Goal: Transaction & Acquisition: Obtain resource

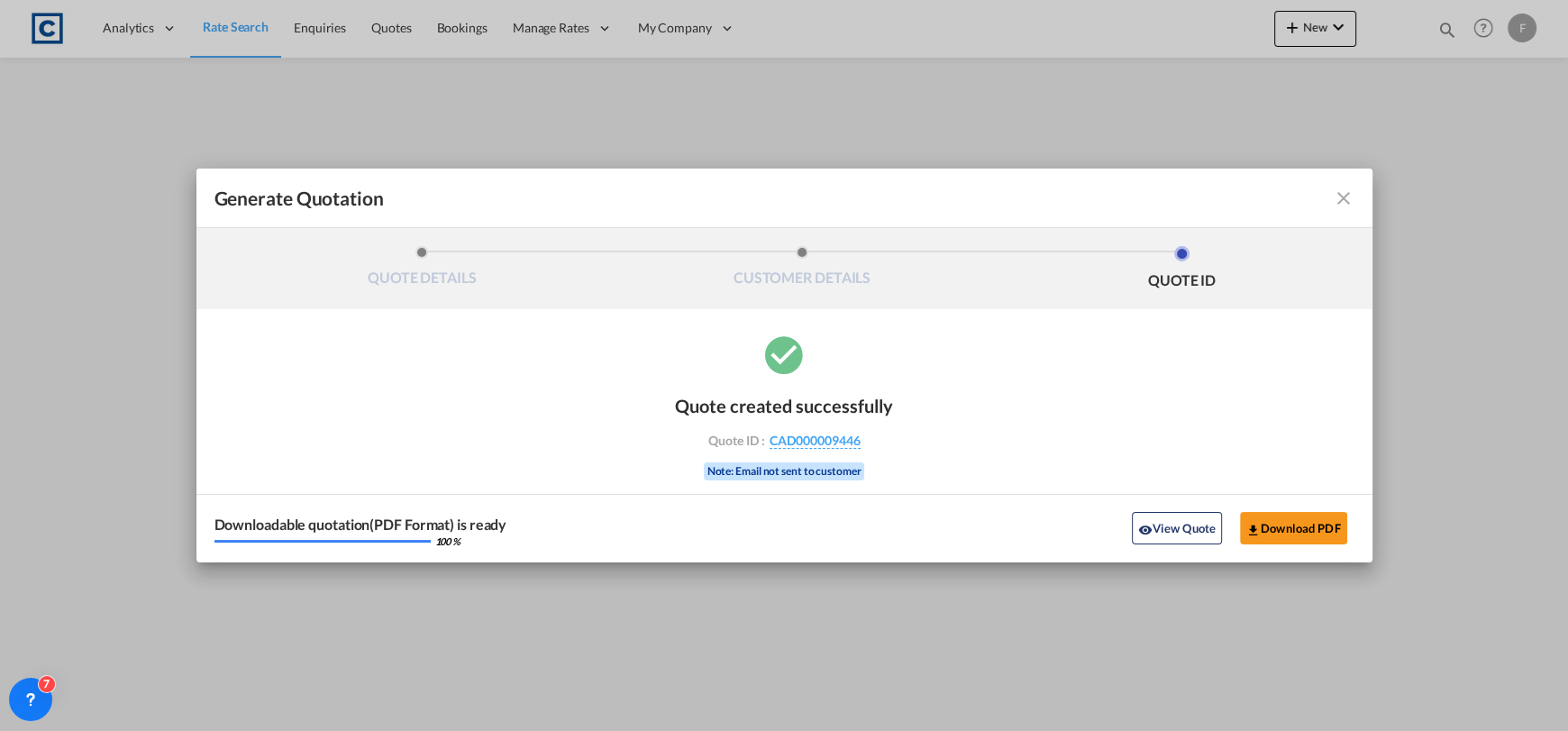
click at [1340, 196] on md-icon "icon-close fg-AAA8AD cursor m-0" at bounding box center [1343, 199] width 21 height 21
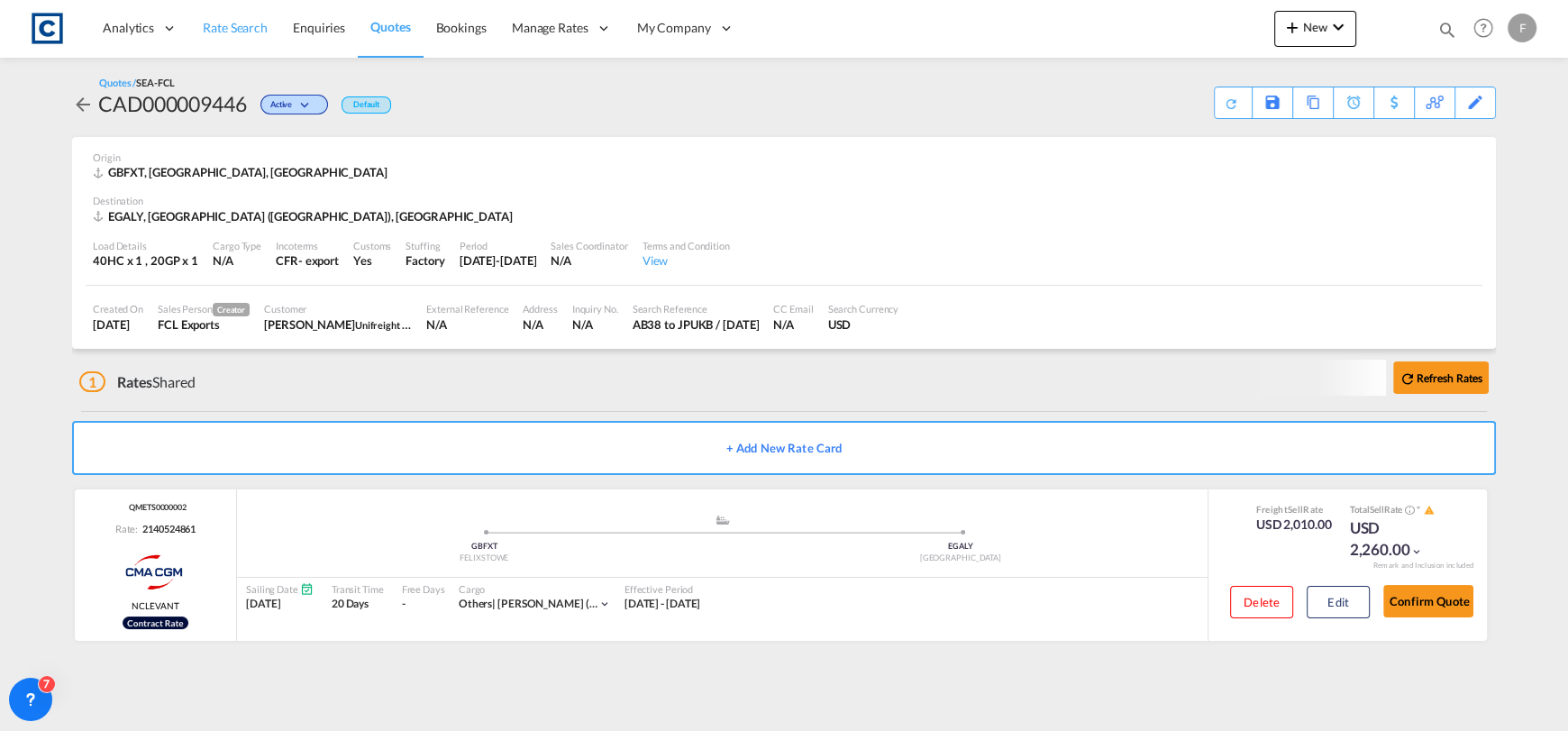
click at [238, 29] on span "Rate Search" at bounding box center [234, 27] width 65 height 16
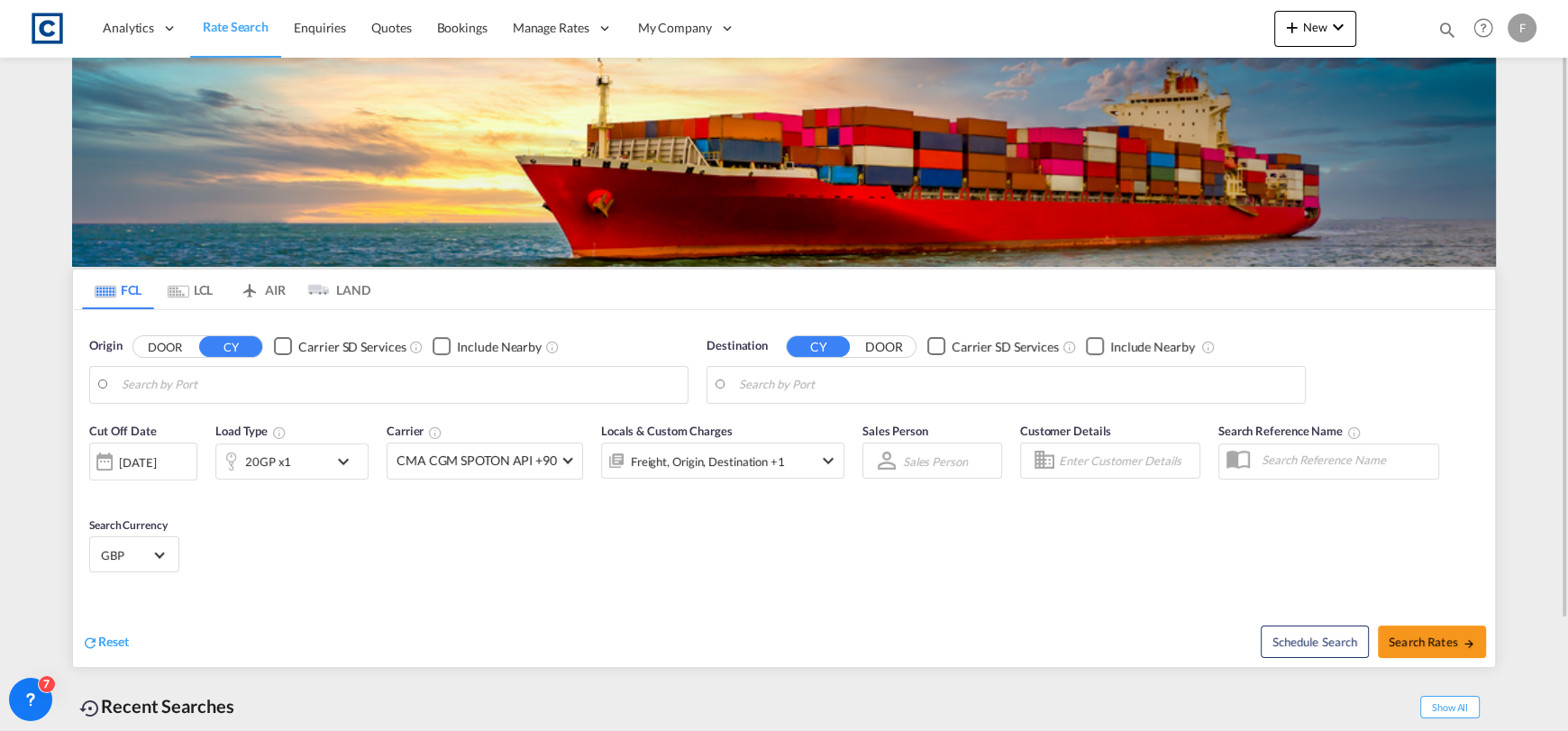
type input "Felixstowe, GBFXT"
type input "Alexandria ([GEOGRAPHIC_DATA]), EGALY"
click at [172, 345] on button "DOOR" at bounding box center [164, 347] width 63 height 20
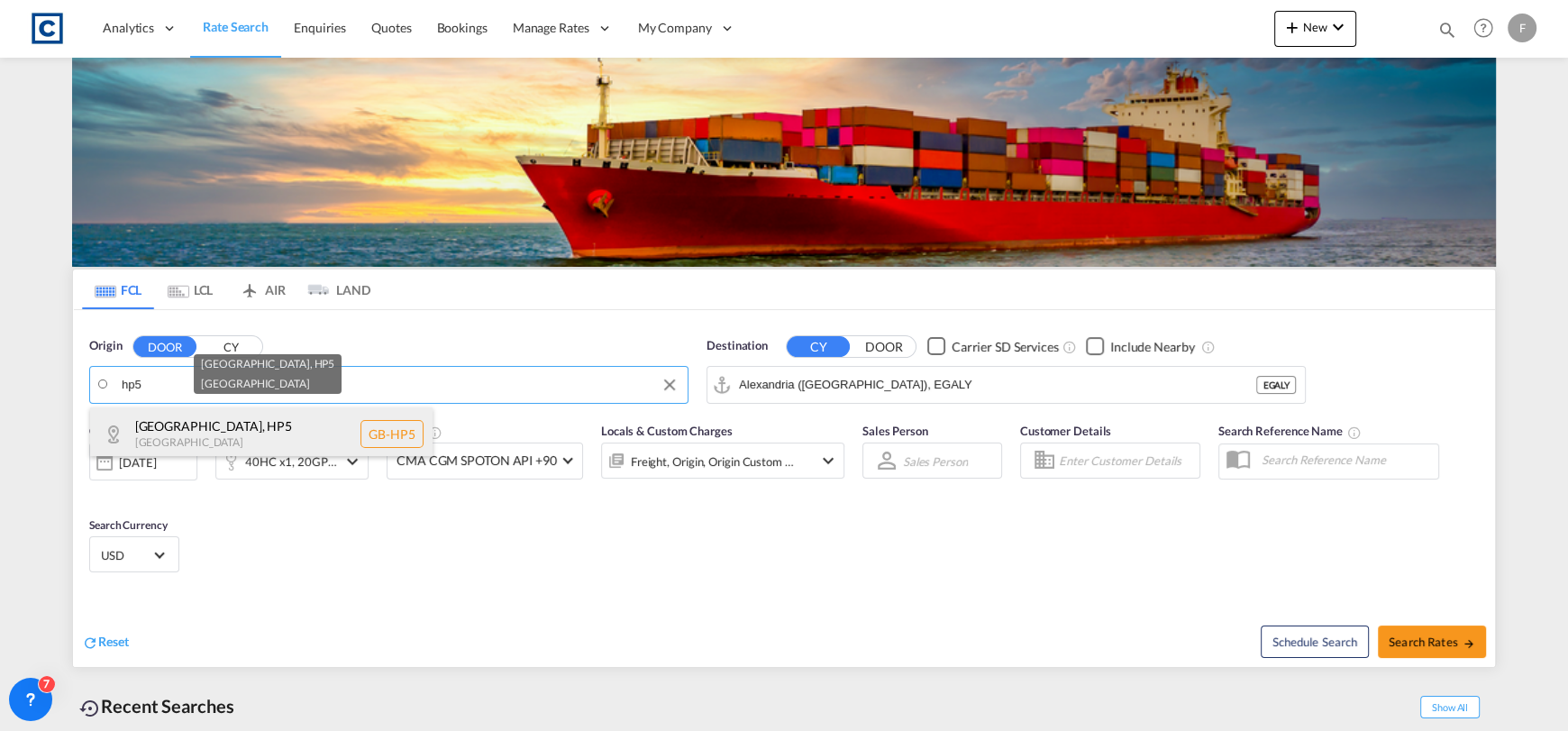
click at [281, 426] on div "[GEOGRAPHIC_DATA] , HP5 [GEOGRAPHIC_DATA] [GEOGRAPHIC_DATA]-HP5" at bounding box center [262, 435] width 342 height 55
type input "GB-HP5, [GEOGRAPHIC_DATA]"
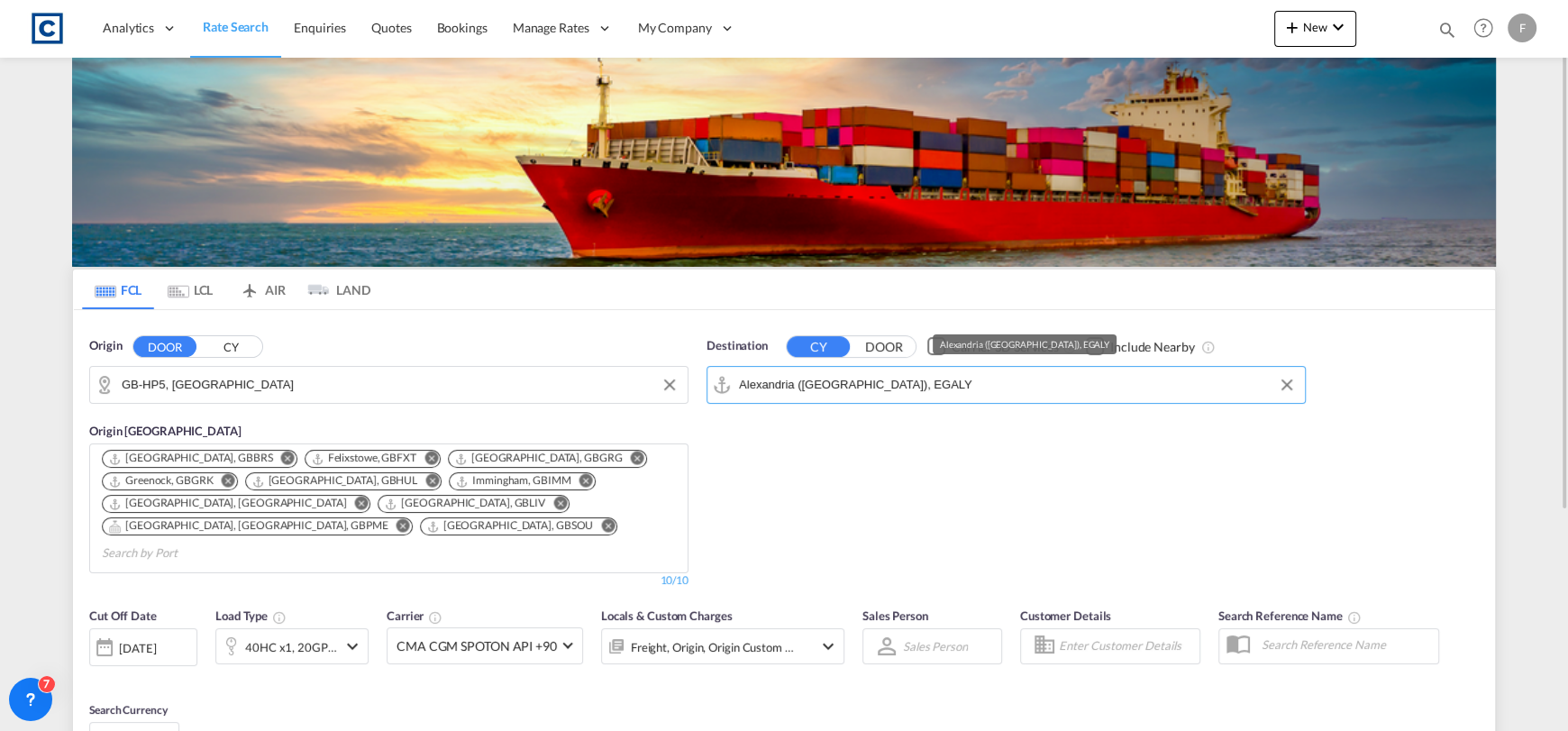
click at [955, 379] on input "Alexandria ([GEOGRAPHIC_DATA]), EGALY" at bounding box center [1017, 385] width 557 height 27
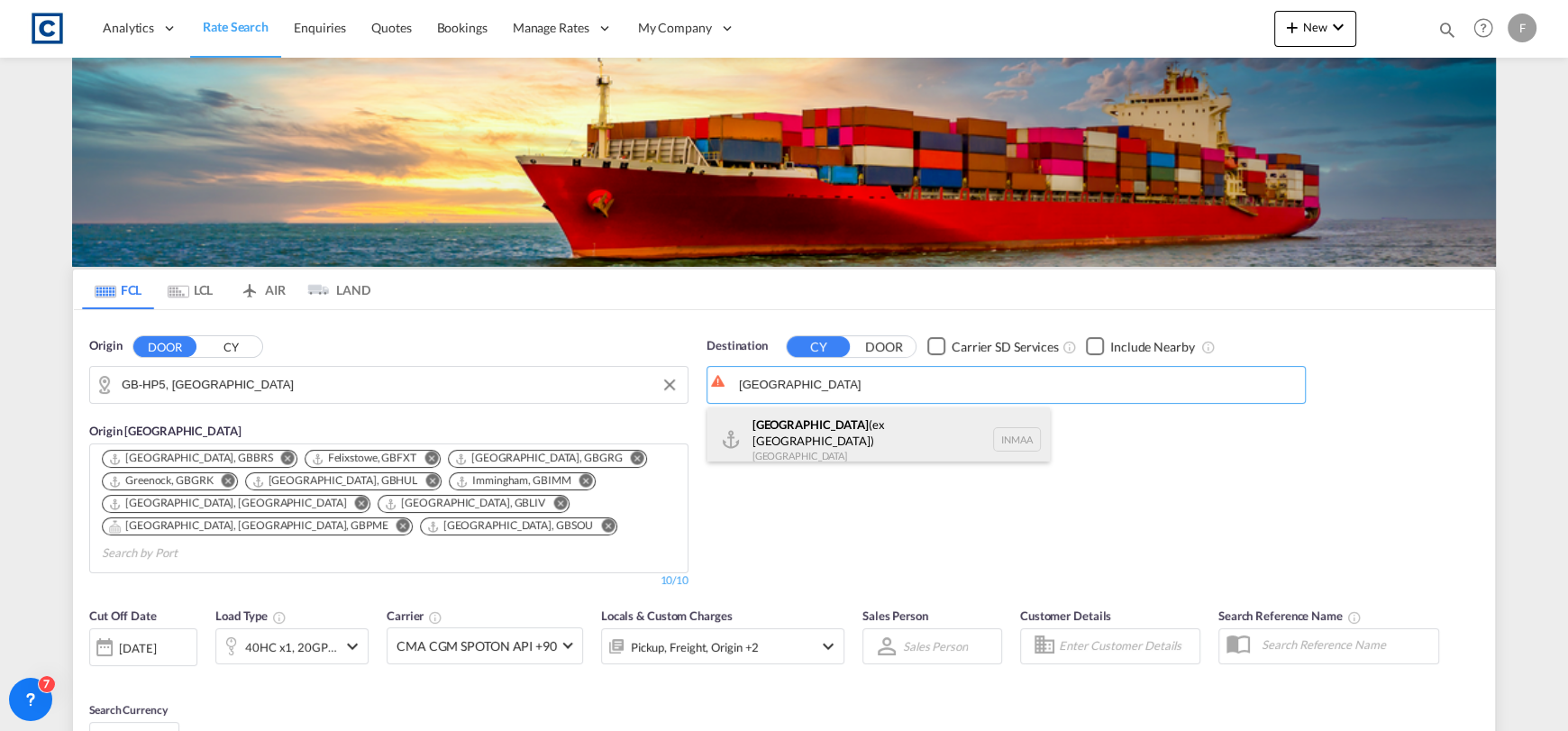
click at [952, 432] on div "[GEOGRAPHIC_DATA] (ex [GEOGRAPHIC_DATA]) [GEOGRAPHIC_DATA] [GEOGRAPHIC_DATA]" at bounding box center [878, 440] width 342 height 65
type input "[GEOGRAPHIC_DATA] (ex [GEOGRAPHIC_DATA]), INMAA"
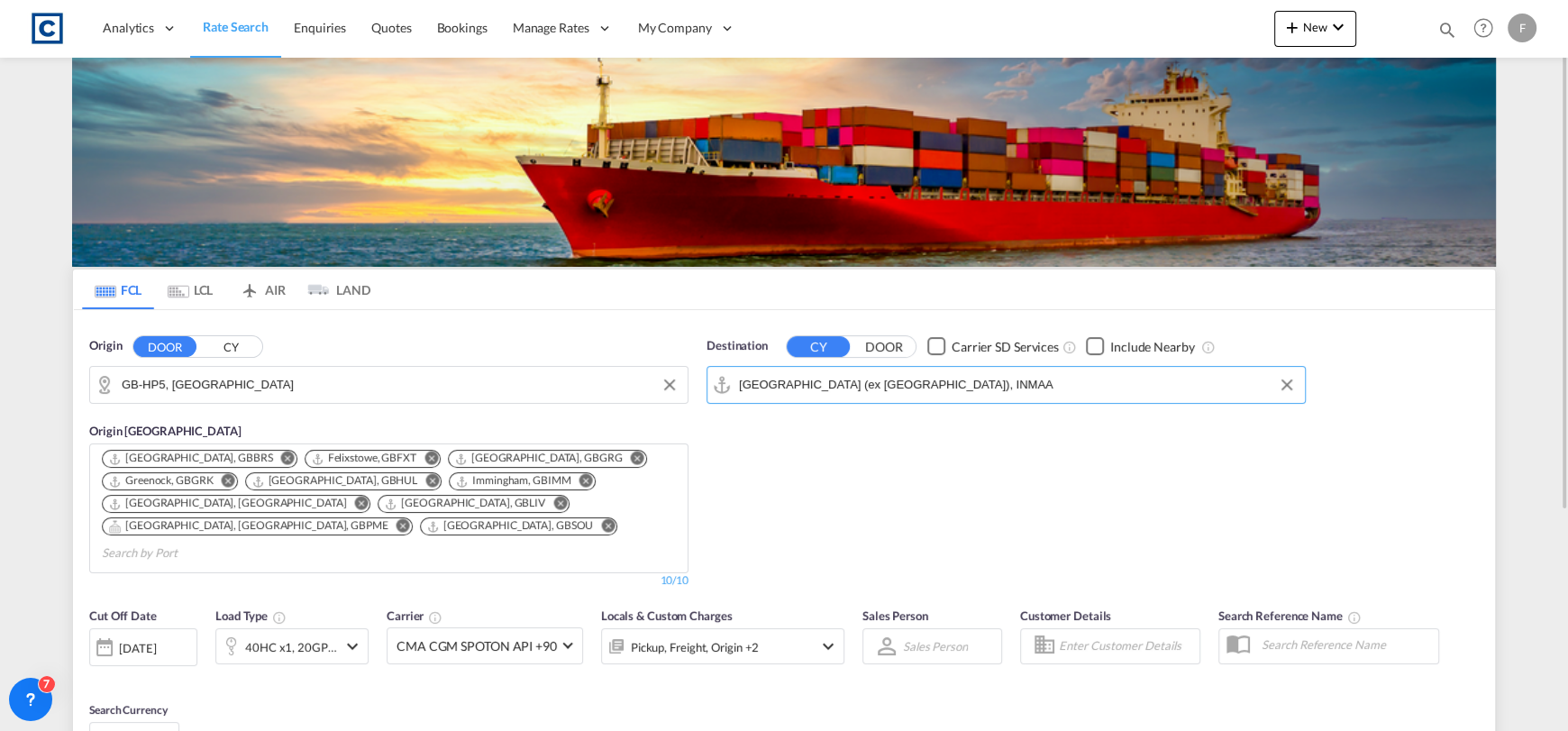
click at [289, 635] on div "40HC x1, 20GP x1" at bounding box center [291, 647] width 92 height 25
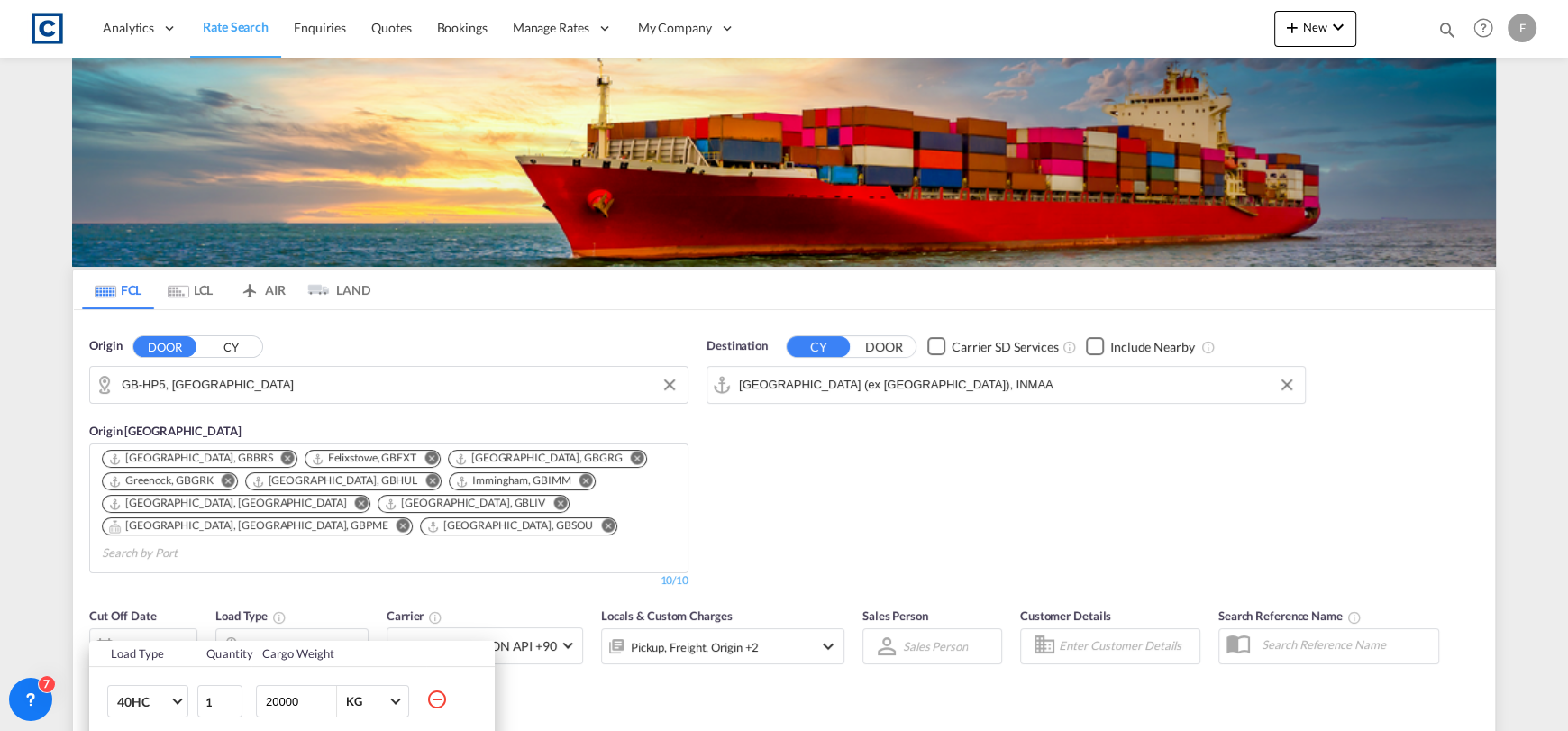
click at [438, 700] on md-icon "icon-minus-circle-outline" at bounding box center [437, 700] width 21 height 21
click at [548, 699] on div "Load Type Quantity Cargo Weight 20GP 20GP 40GP 40HC 45HC 20RE 40RE 40HR 20OT 40…" at bounding box center [784, 365] width 1568 height 731
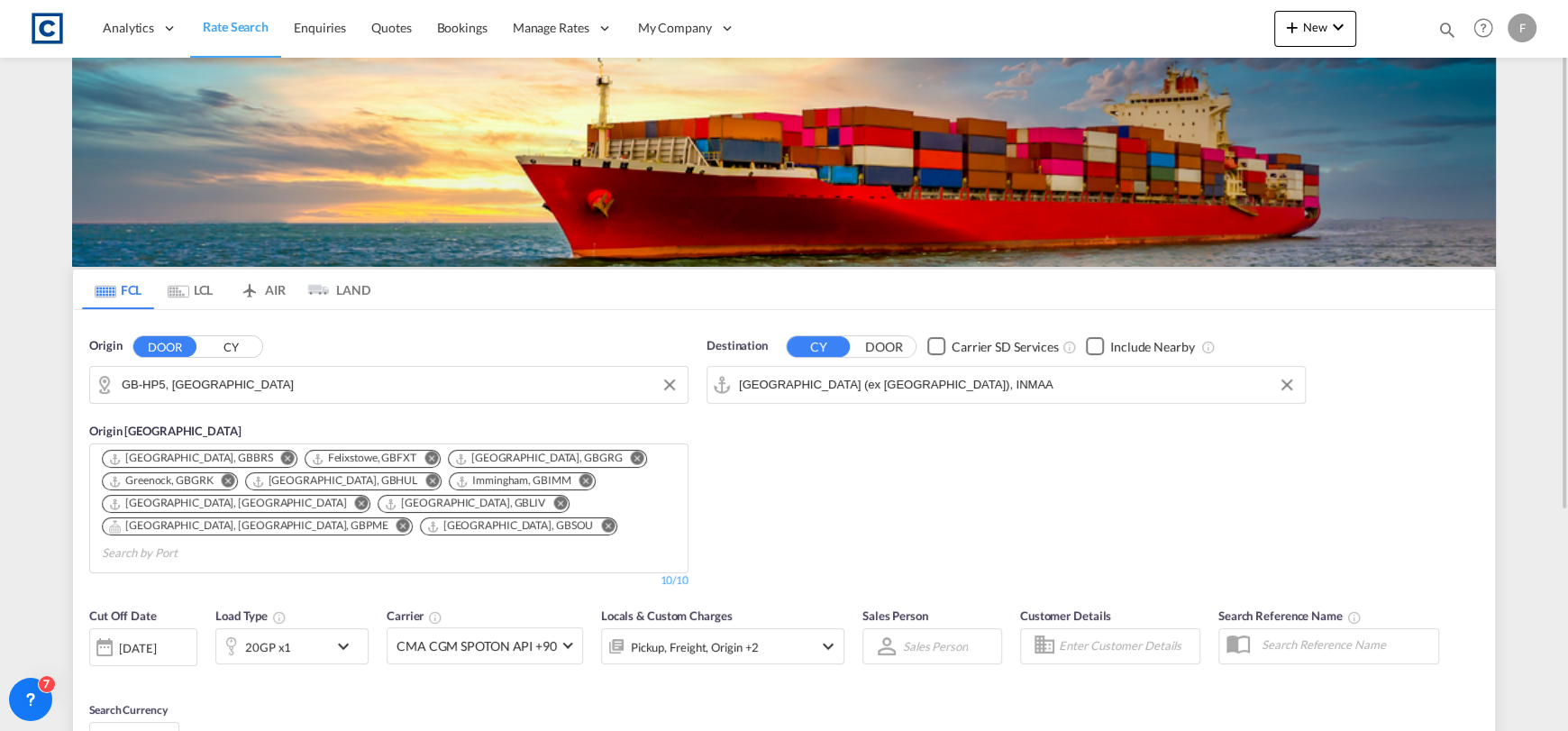
scroll to position [179, 0]
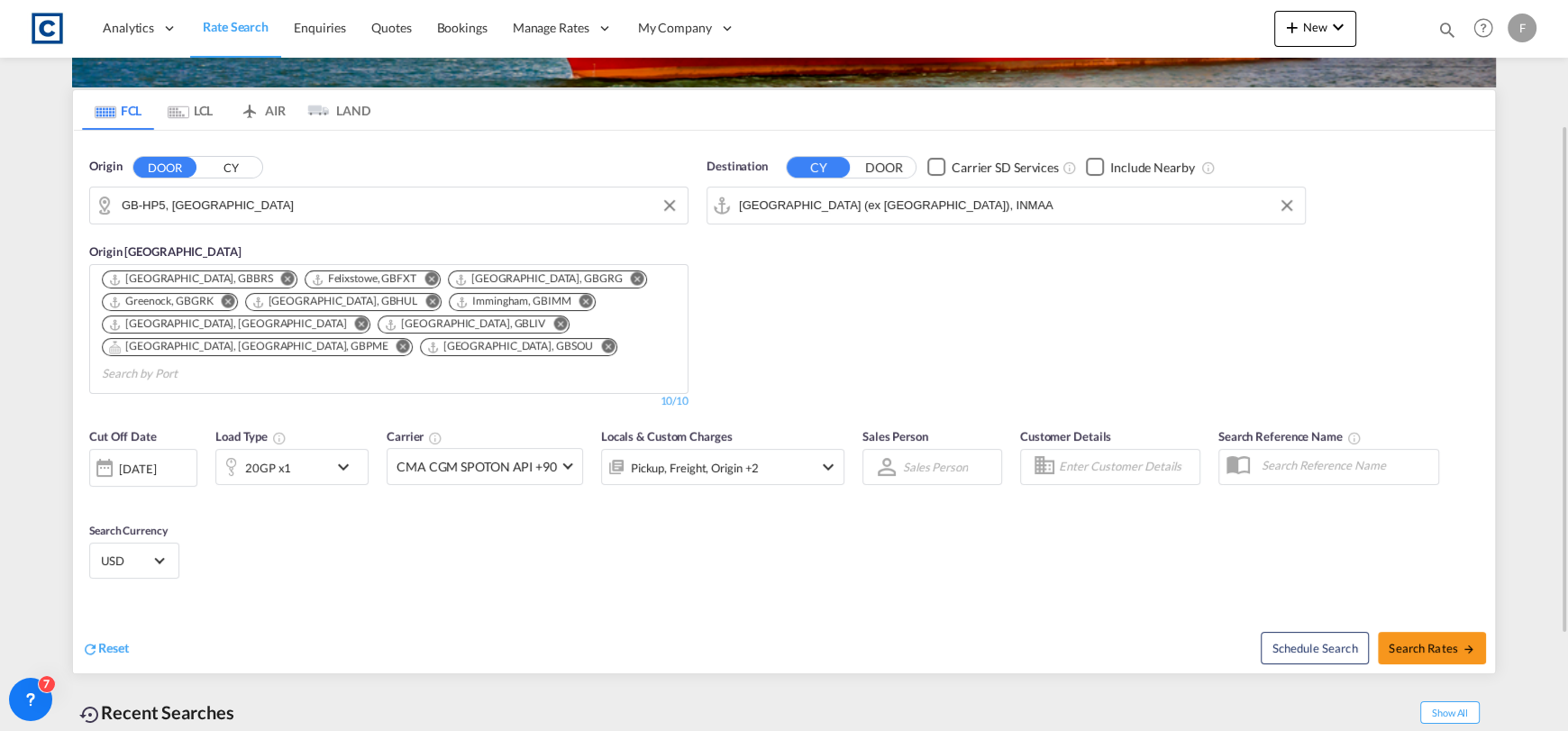
click at [146, 460] on div "[DATE]" at bounding box center [137, 468] width 37 height 17
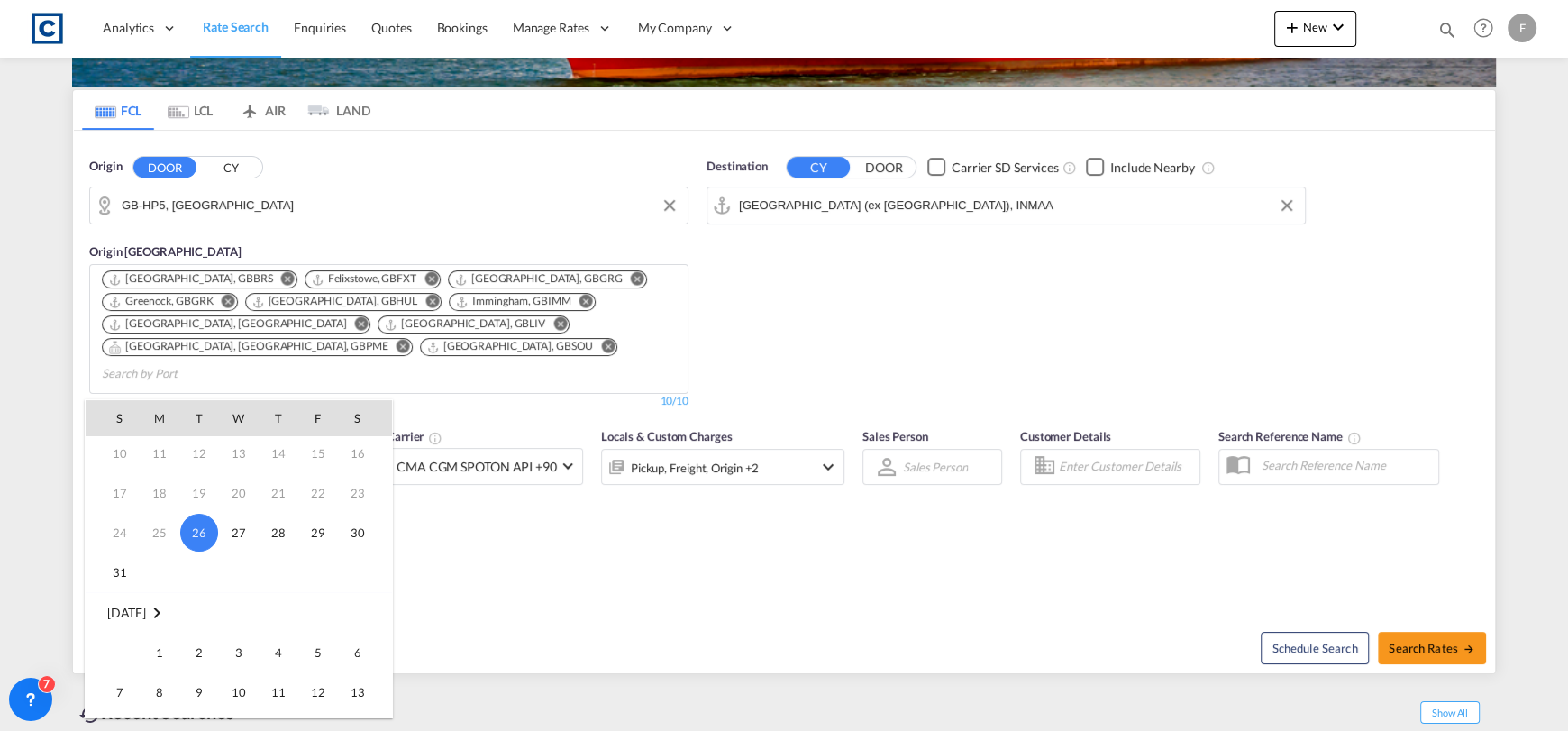
scroll to position [180, 0]
click at [161, 552] on span "1" at bounding box center [159, 555] width 36 height 36
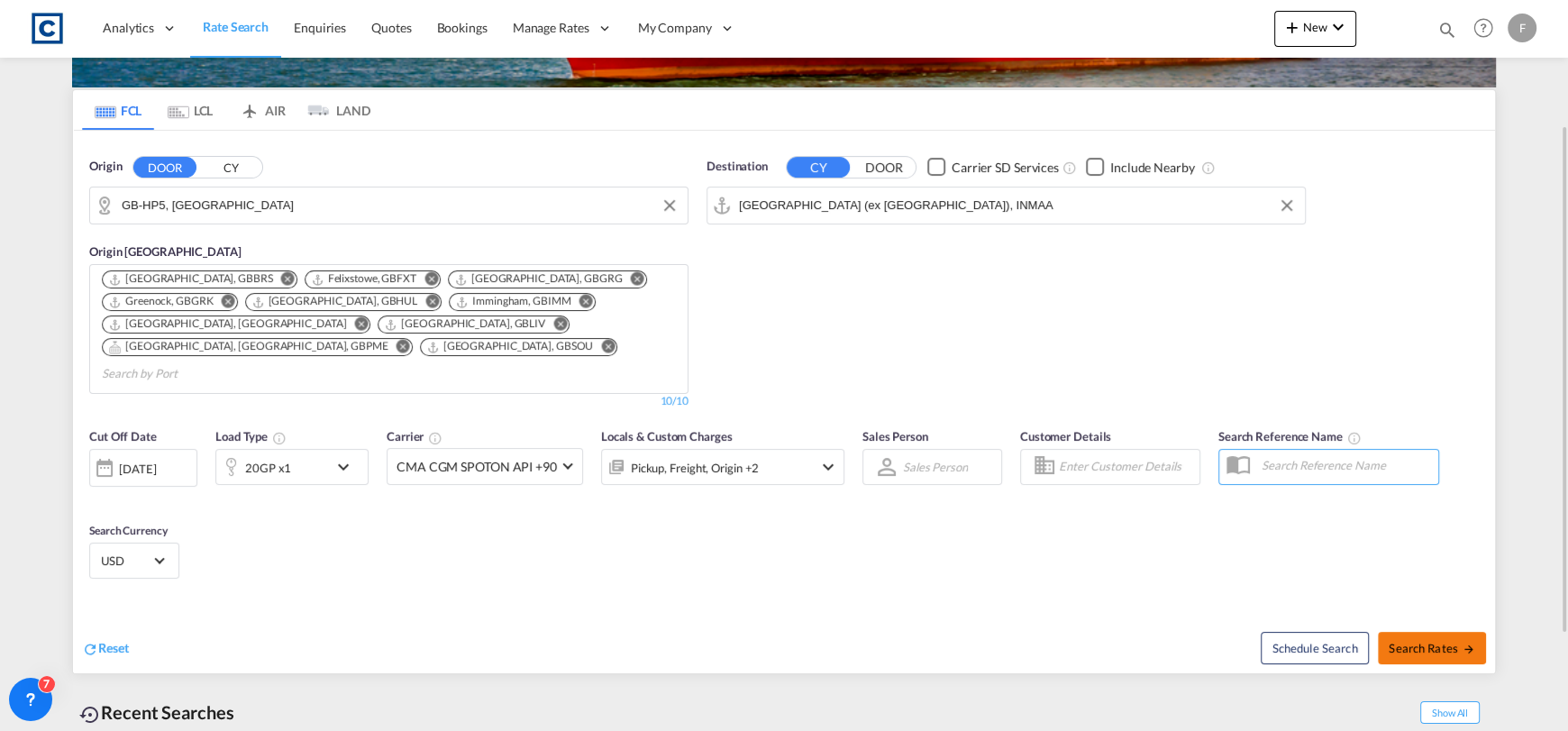
click at [1448, 633] on button "Search Rates" at bounding box center [1432, 648] width 108 height 32
type input "HP5 to INMAA / [DATE]"
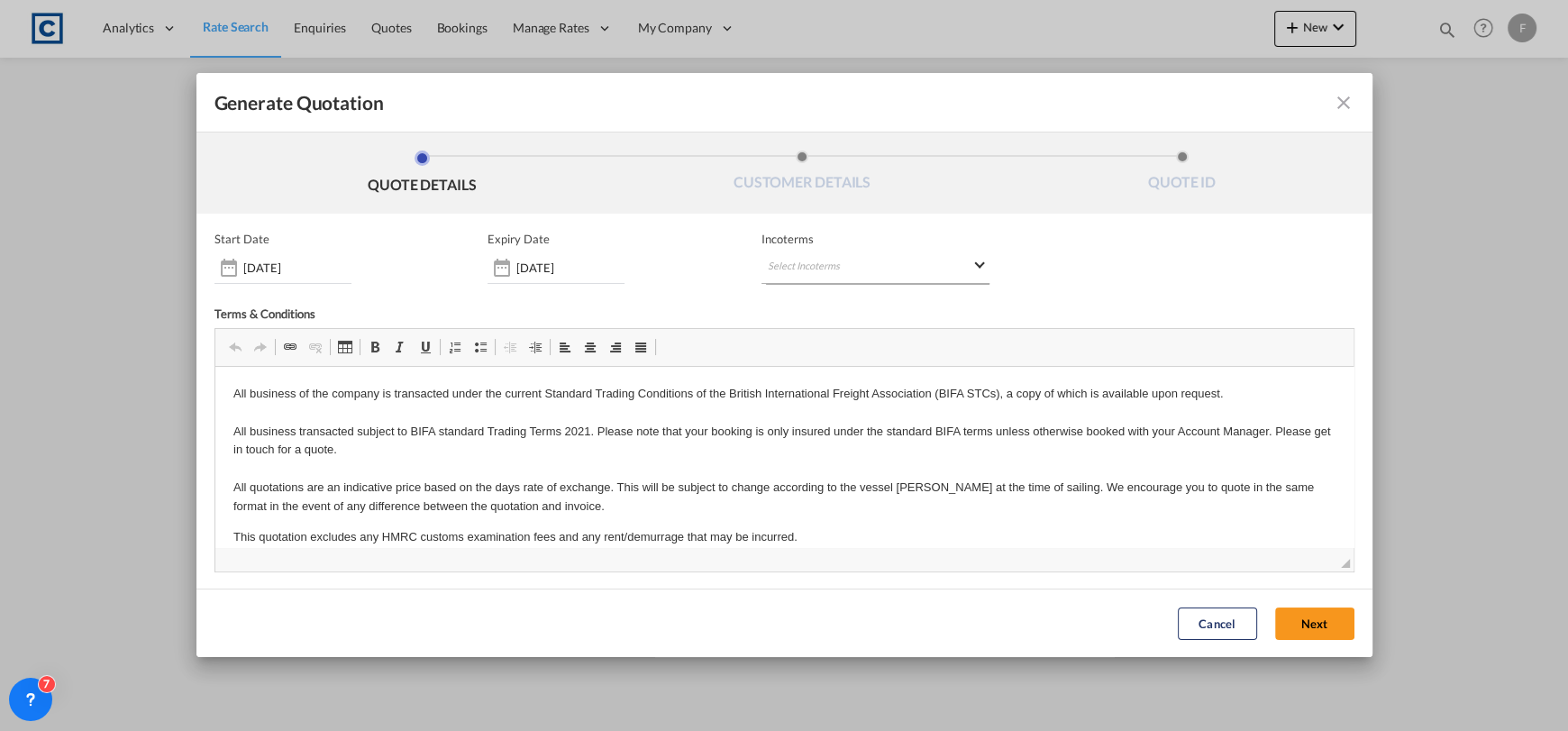
click at [898, 263] on md-select "Select Incoterms DDP - export Delivery Duty Paid DAP - export Delivered at Plac…" at bounding box center [875, 268] width 228 height 32
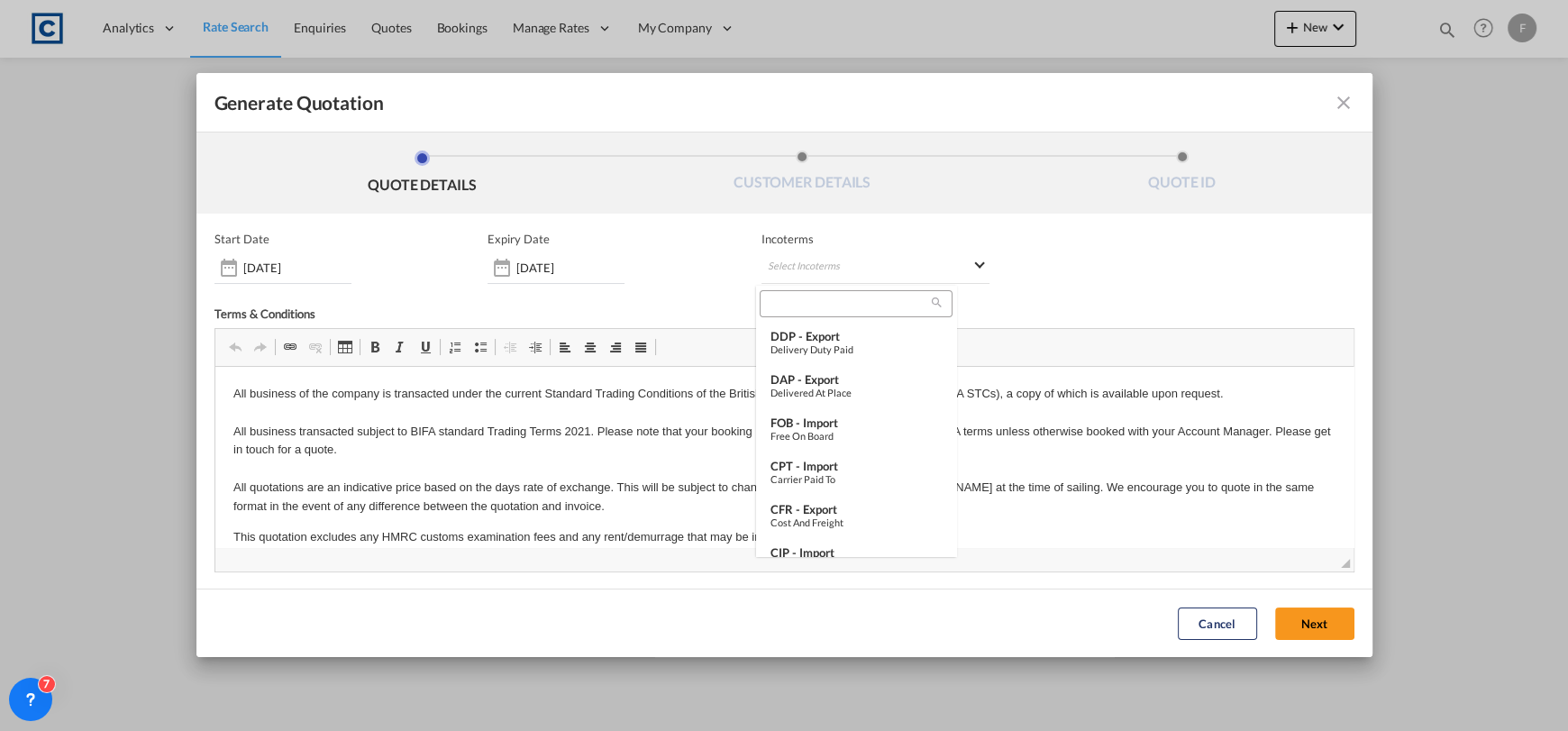
click at [848, 308] on input "search" at bounding box center [848, 304] width 166 height 17
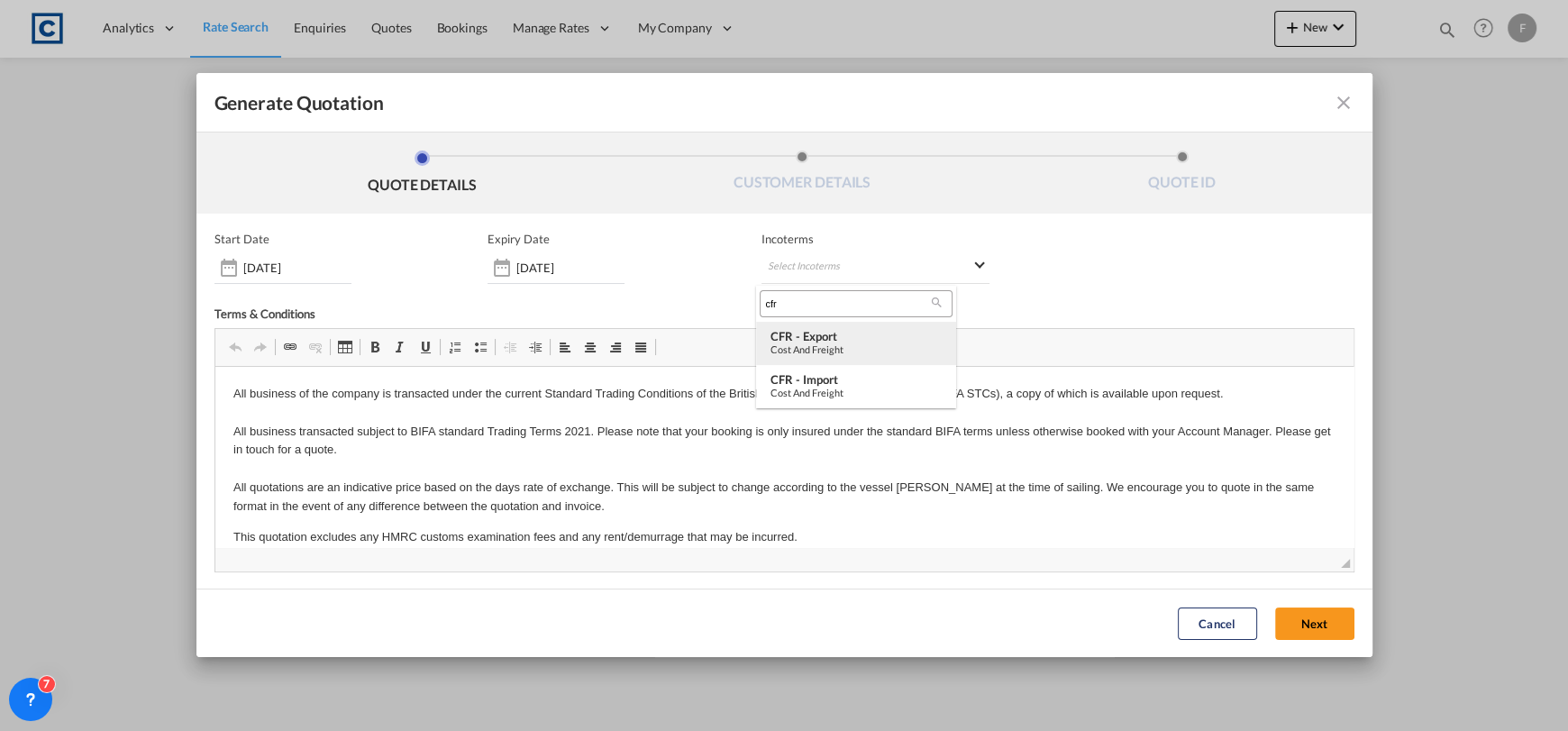
type input "cfr"
click at [873, 329] on div "CFR - export" at bounding box center [856, 336] width 171 height 15
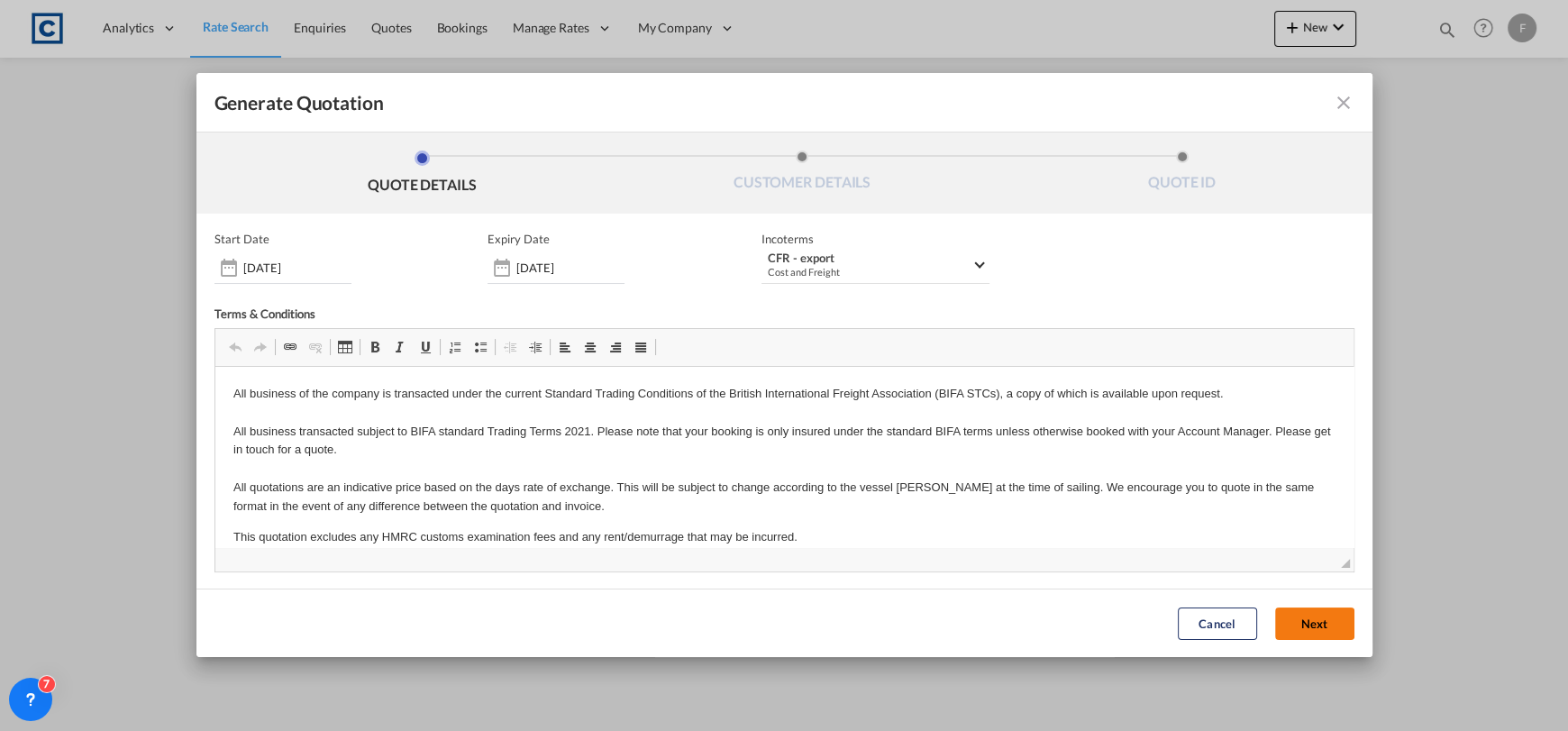
click at [1290, 623] on button "Next" at bounding box center [1315, 624] width 80 height 32
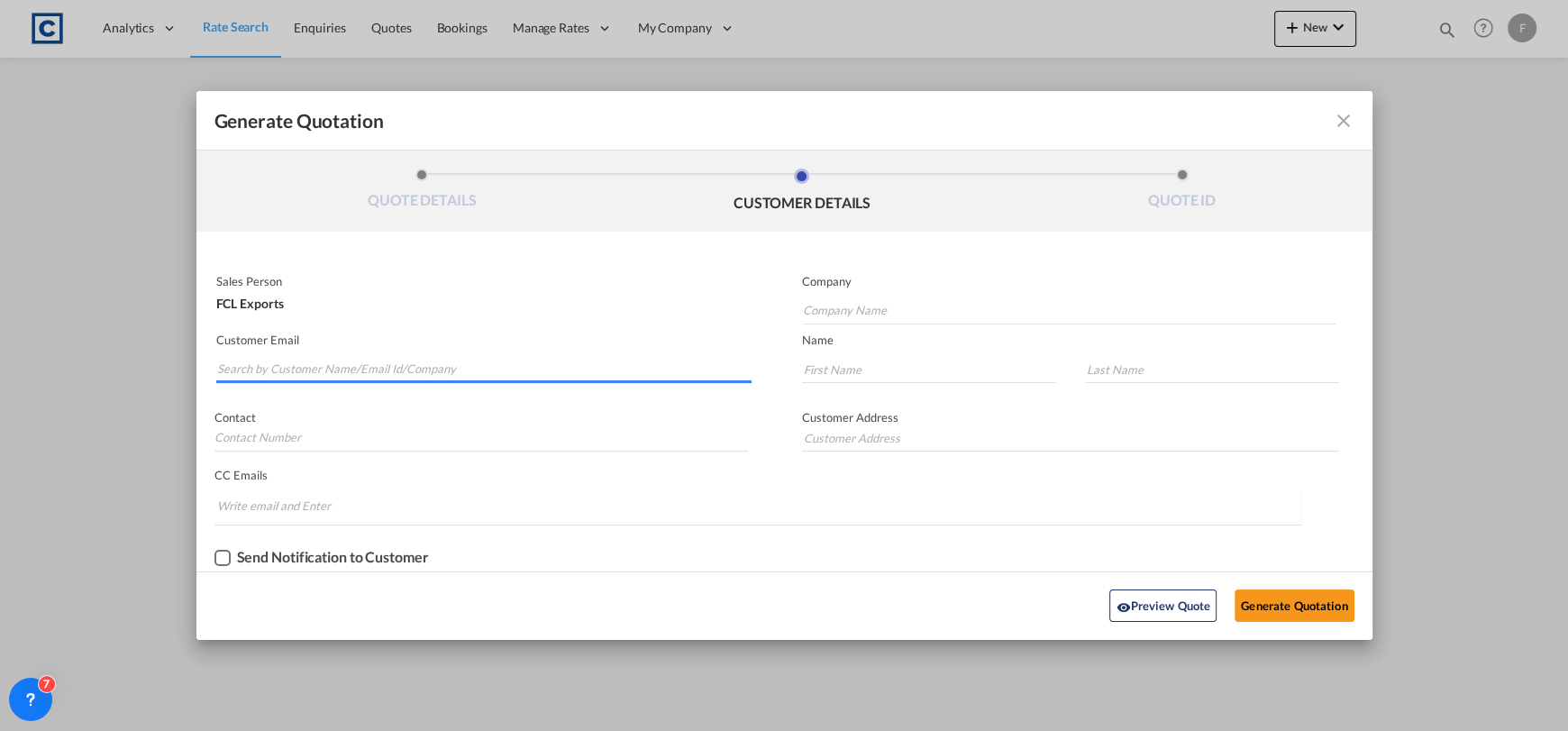
click at [419, 375] on input "Search by Customer Name/Email Id/Company" at bounding box center [484, 370] width 535 height 27
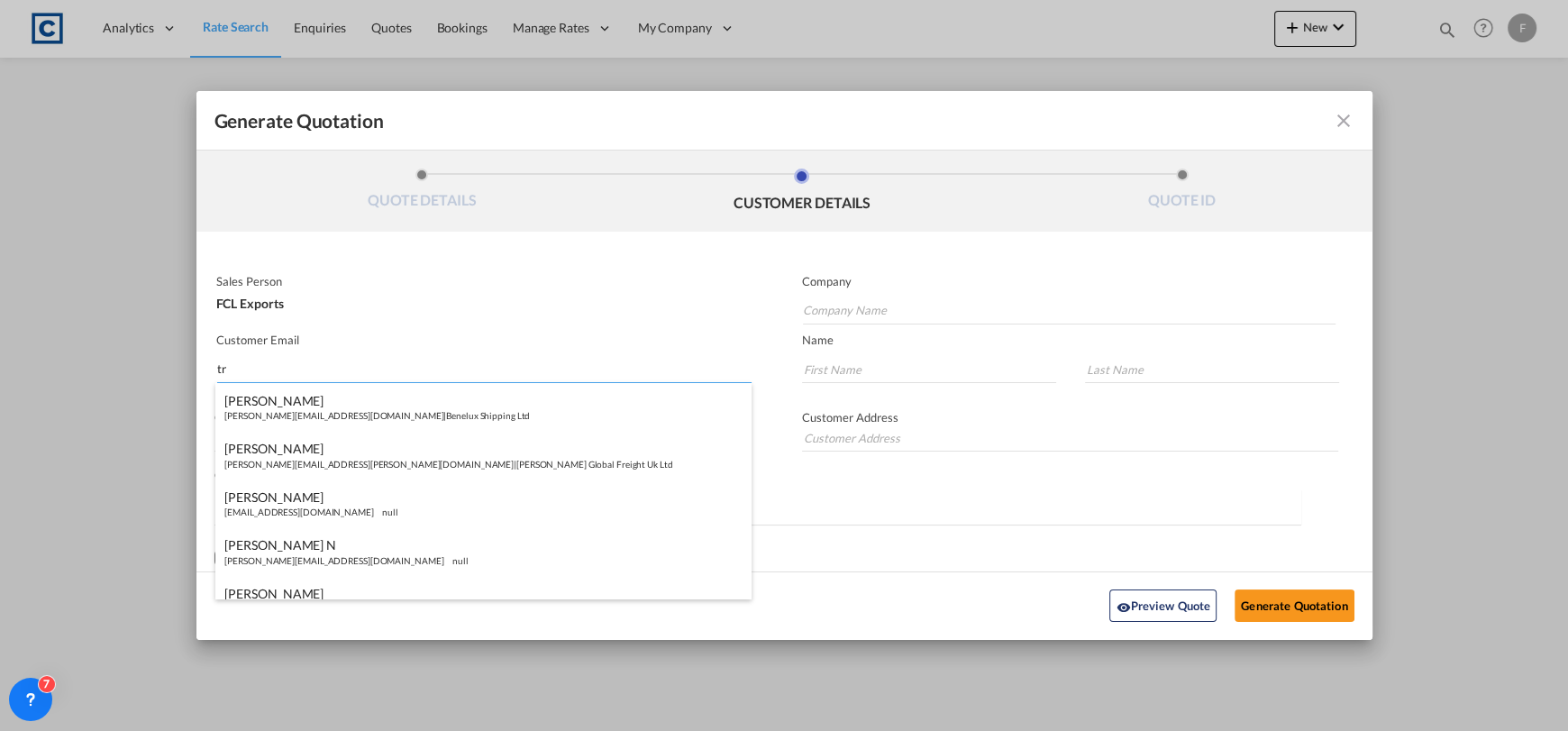
type input "t"
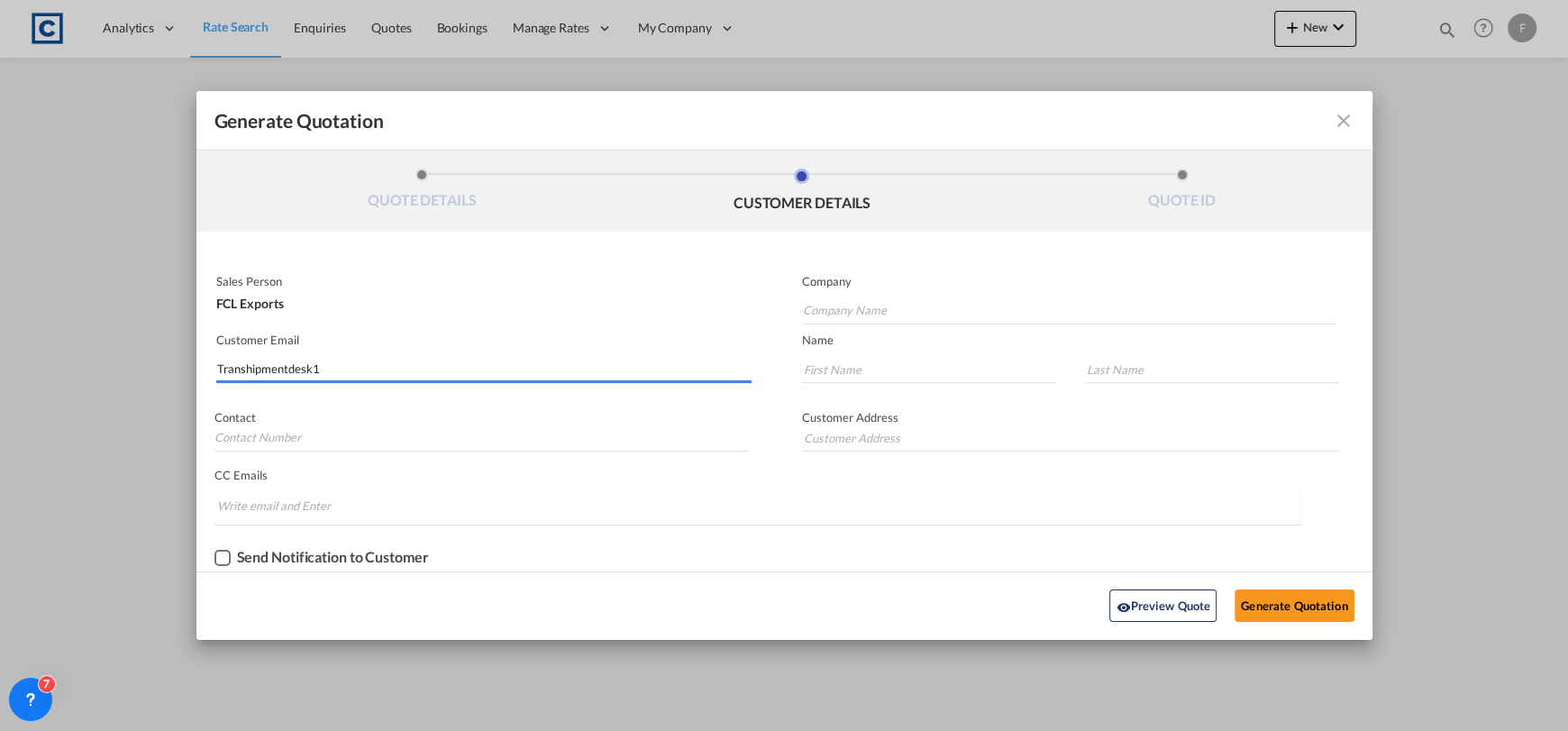
drag, startPoint x: 397, startPoint y: 370, endPoint x: 60, endPoint y: 387, distance: 337.4
click at [60, 387] on div "Generate Quotation QUOTE DETAILS CUSTOMER DETAILS QUOTE ID Start Date [DATE] Ex…" at bounding box center [784, 365] width 1568 height 731
paste input "[EMAIL_ADDRESS][DOMAIN_NAME]"
type input "[EMAIL_ADDRESS][DOMAIN_NAME]"
click at [868, 370] on input "Generate QuotationQUOTE ..." at bounding box center [929, 370] width 254 height 27
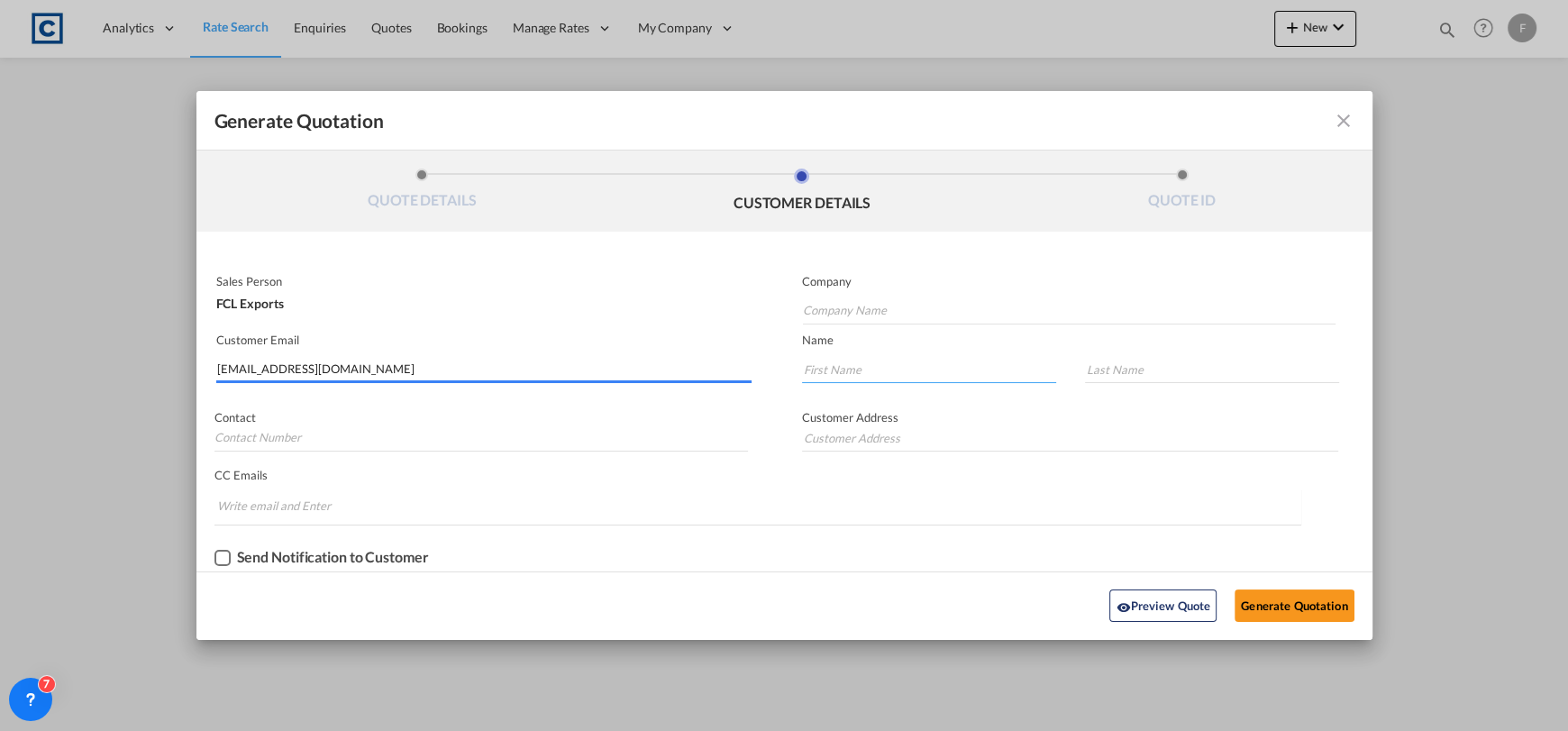
paste input "Rakitha"
type input "Rakitha"
click at [1107, 375] on input "Generate QuotationQUOTE ..." at bounding box center [1212, 370] width 254 height 27
paste input "Degambada"
type input "Degambada"
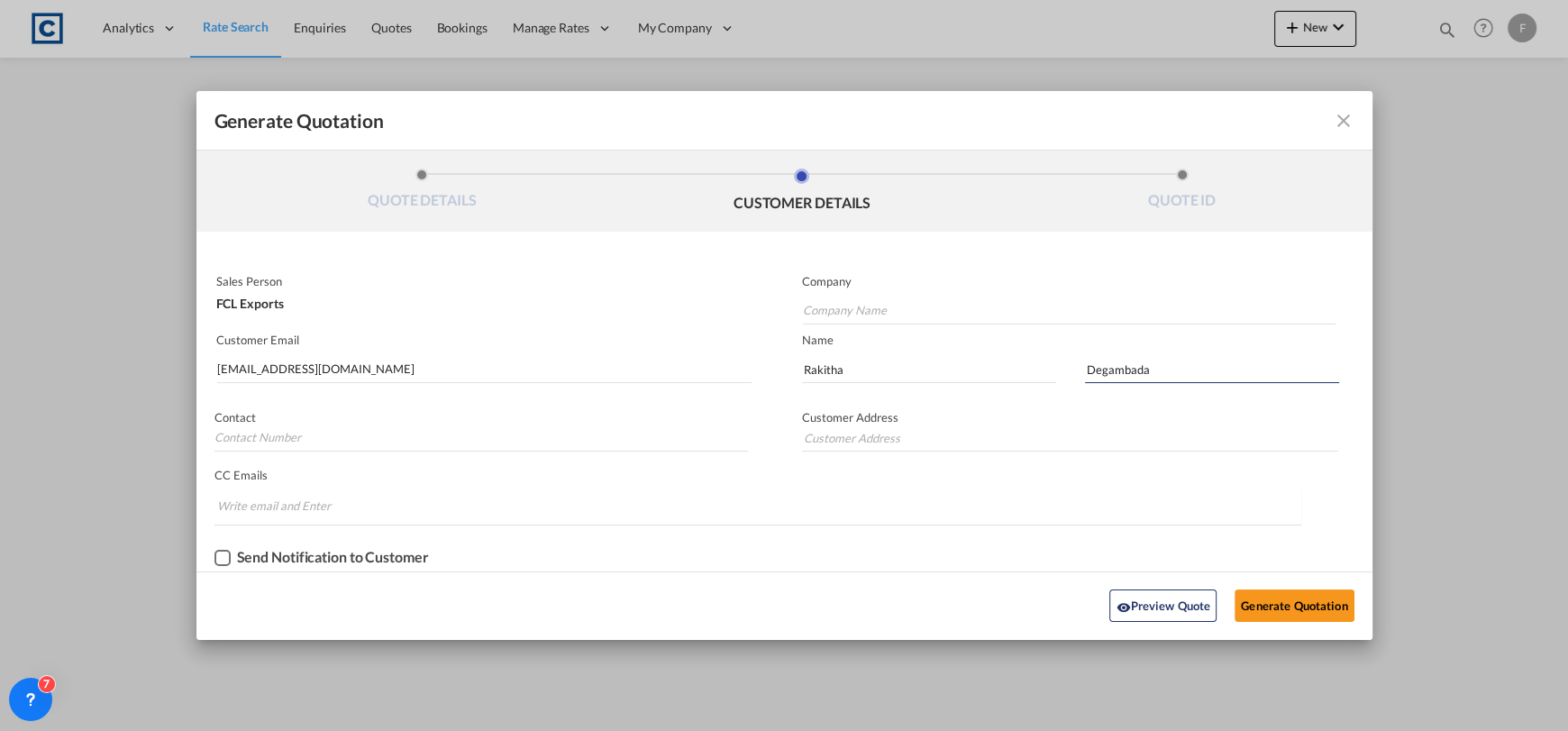
click at [856, 289] on md-autocomplete-wrap "Generate QuotationQUOTE ..." at bounding box center [1069, 307] width 534 height 36
click at [883, 310] on input "Company Name" at bounding box center [1070, 311] width 533 height 27
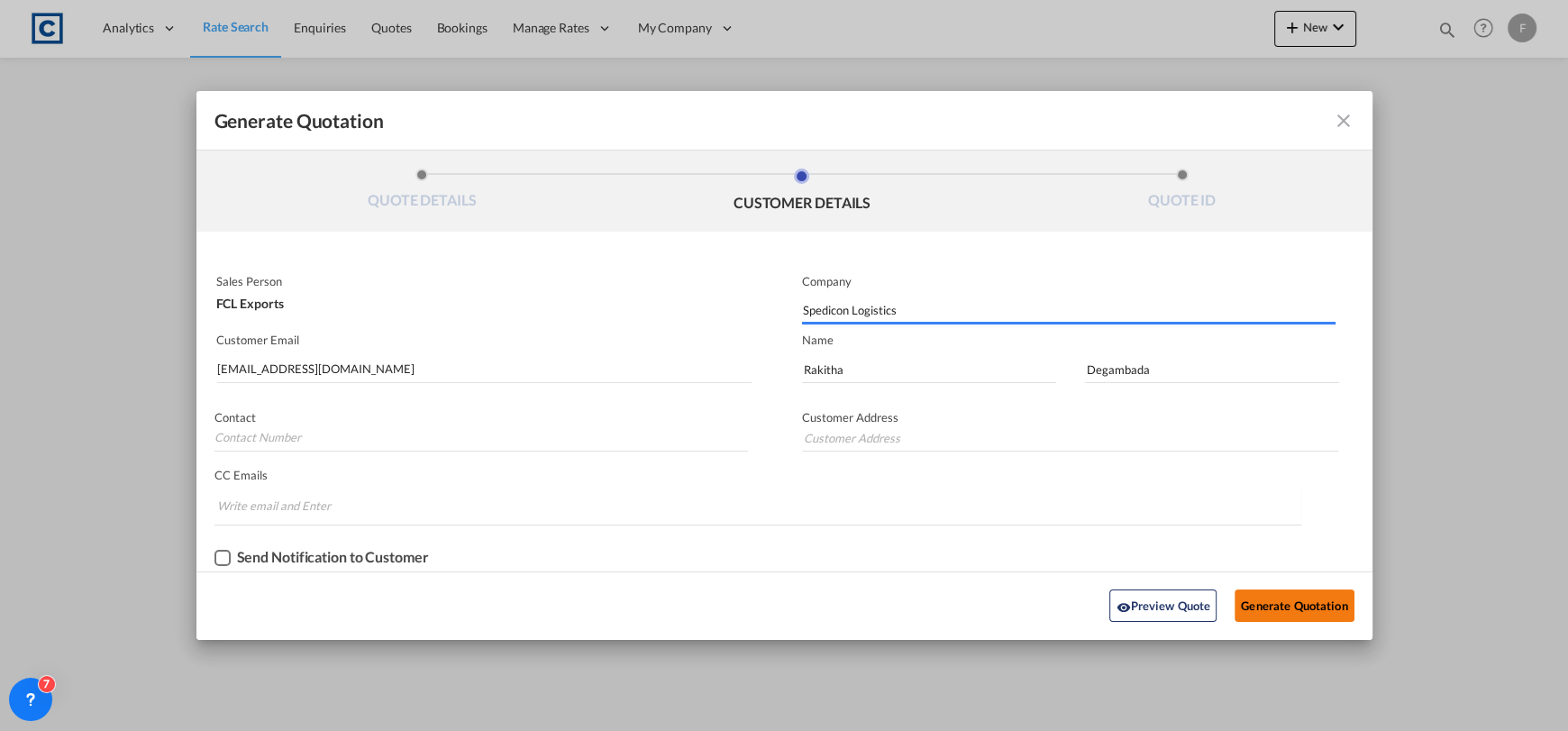
type input "Spedicon Logistics"
click at [1292, 608] on button "Generate Quotation" at bounding box center [1294, 605] width 119 height 32
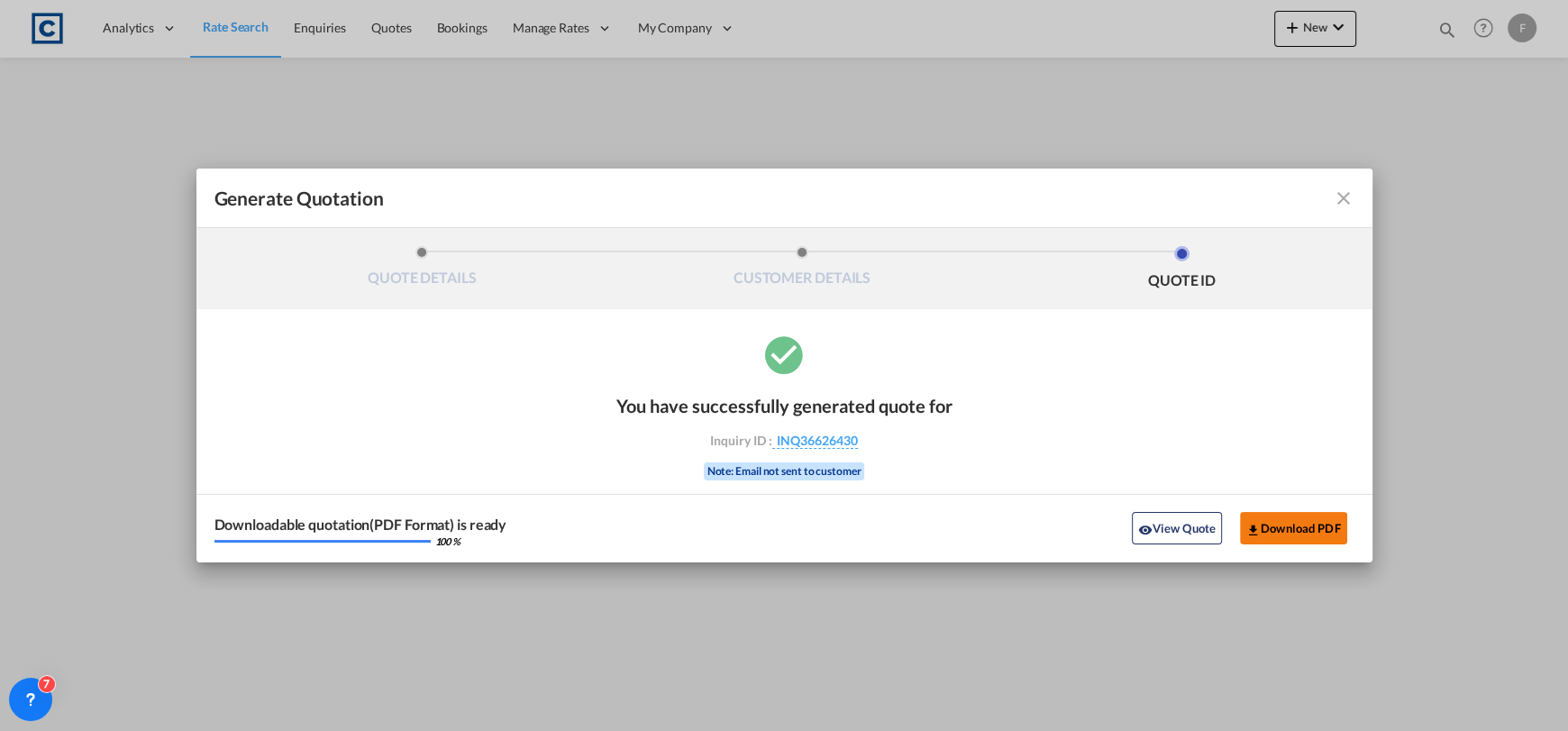
click at [1291, 533] on button "Download PDF" at bounding box center [1294, 528] width 107 height 32
